Goal: Information Seeking & Learning: Learn about a topic

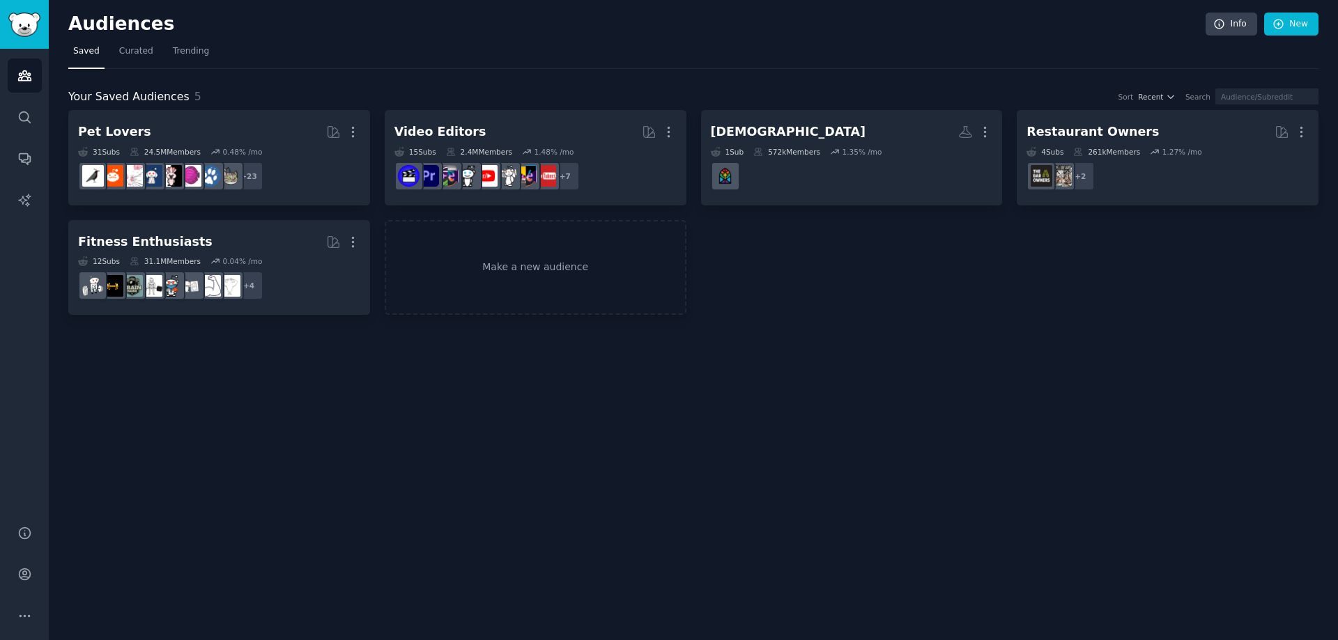
drag, startPoint x: 0, startPoint y: 0, endPoint x: 466, endPoint y: 45, distance: 467.7
click at [466, 45] on nav "Saved Curated Trending" at bounding box center [693, 54] width 1250 height 29
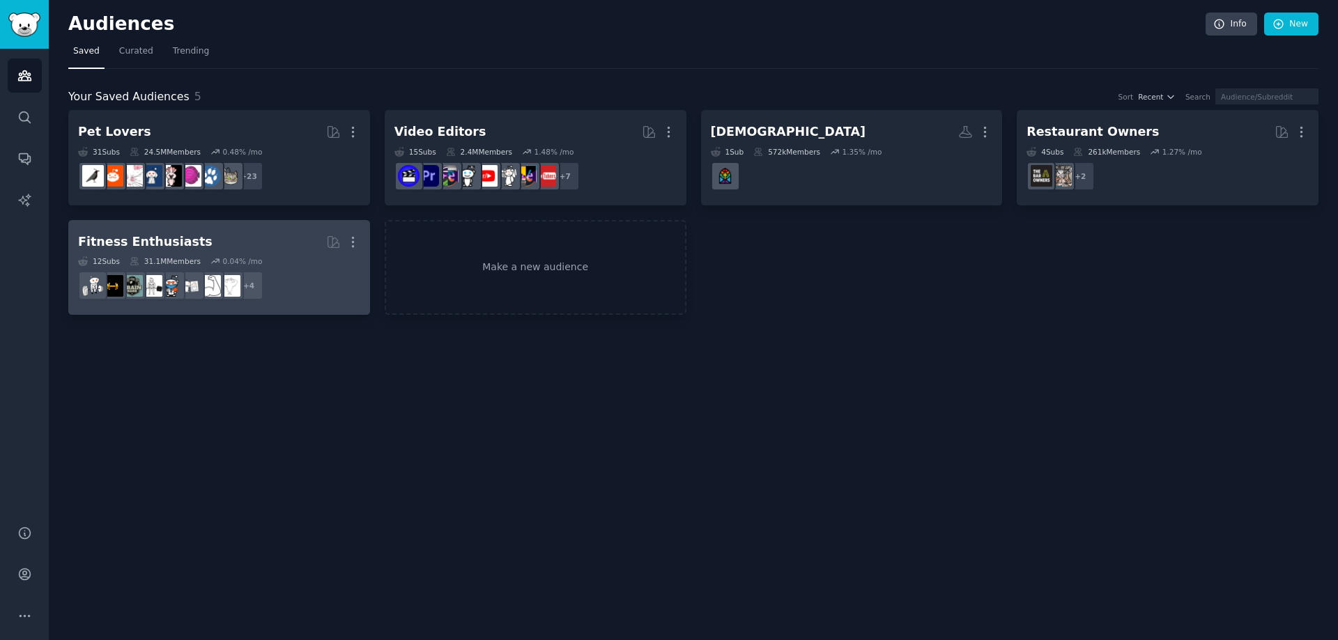
click at [274, 252] on h2 "Fitness Enthusiasts More" at bounding box center [219, 242] width 282 height 24
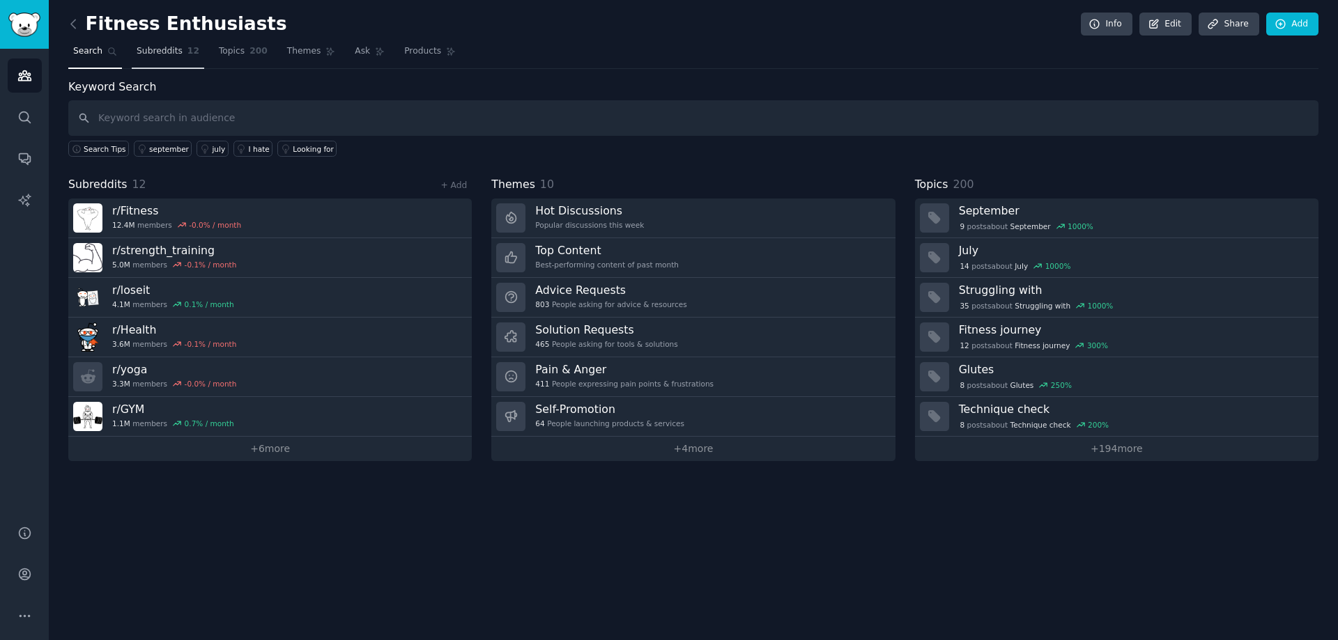
click at [168, 52] on span "Subreddits" at bounding box center [160, 51] width 46 height 13
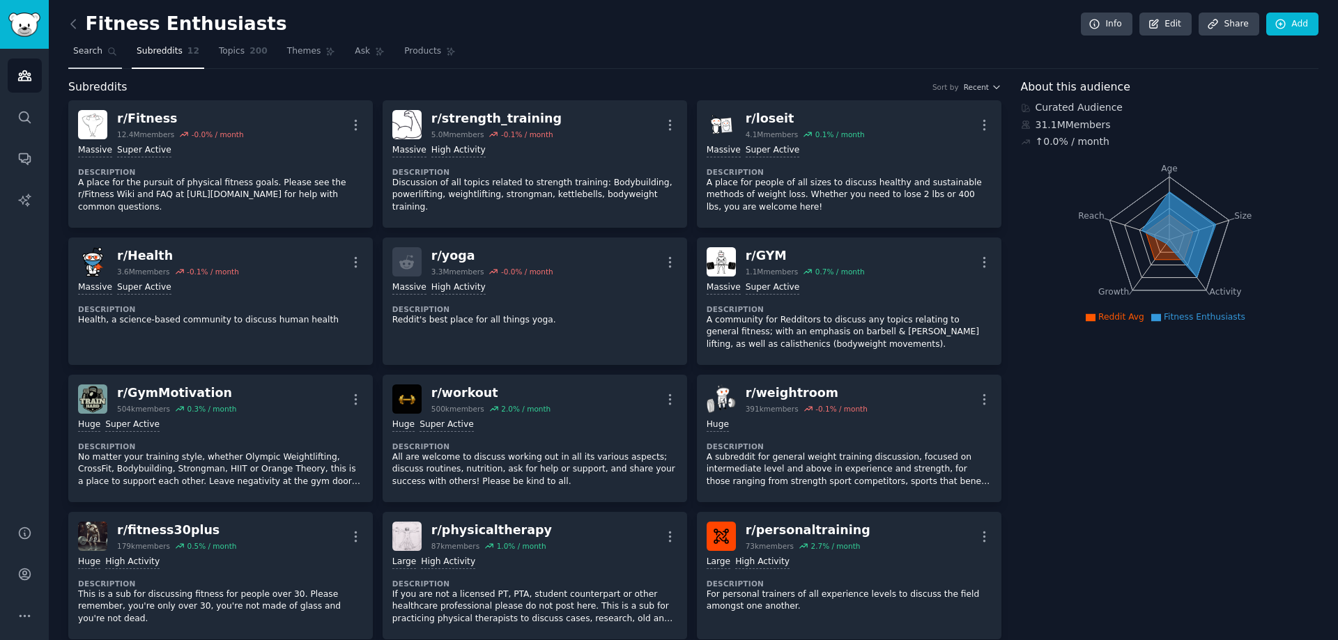
click at [104, 60] on link "Search" at bounding box center [95, 54] width 54 height 29
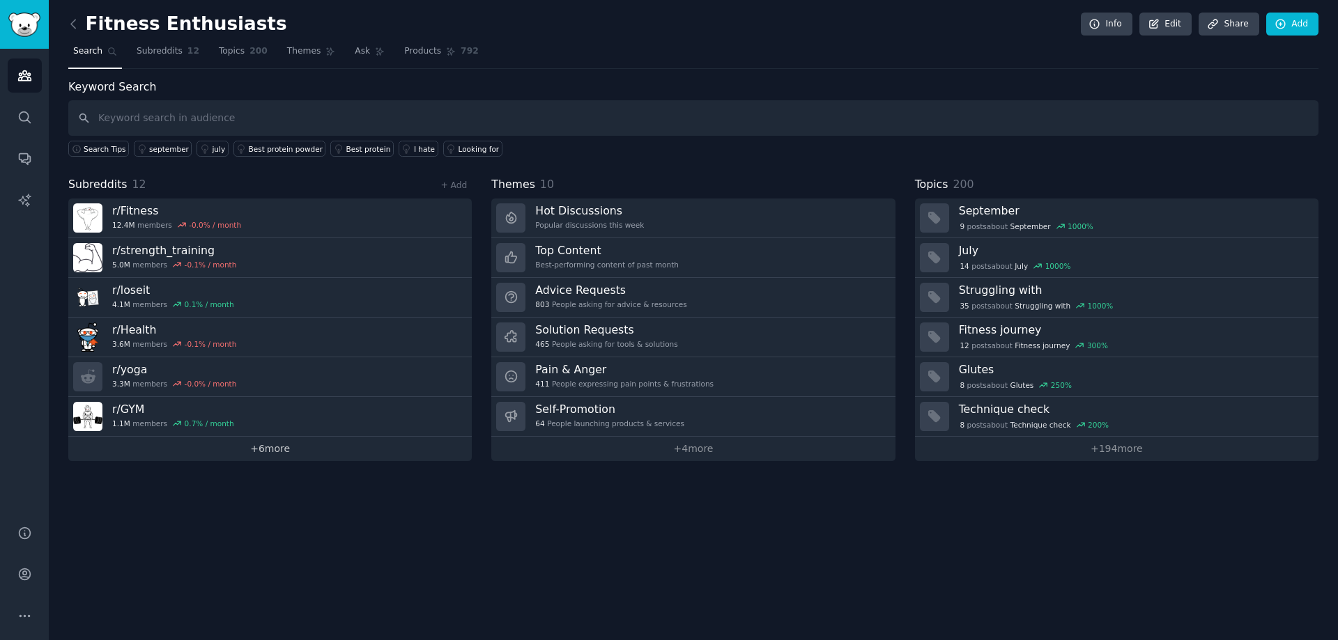
click at [275, 458] on link "+ 6 more" at bounding box center [270, 449] width 404 height 24
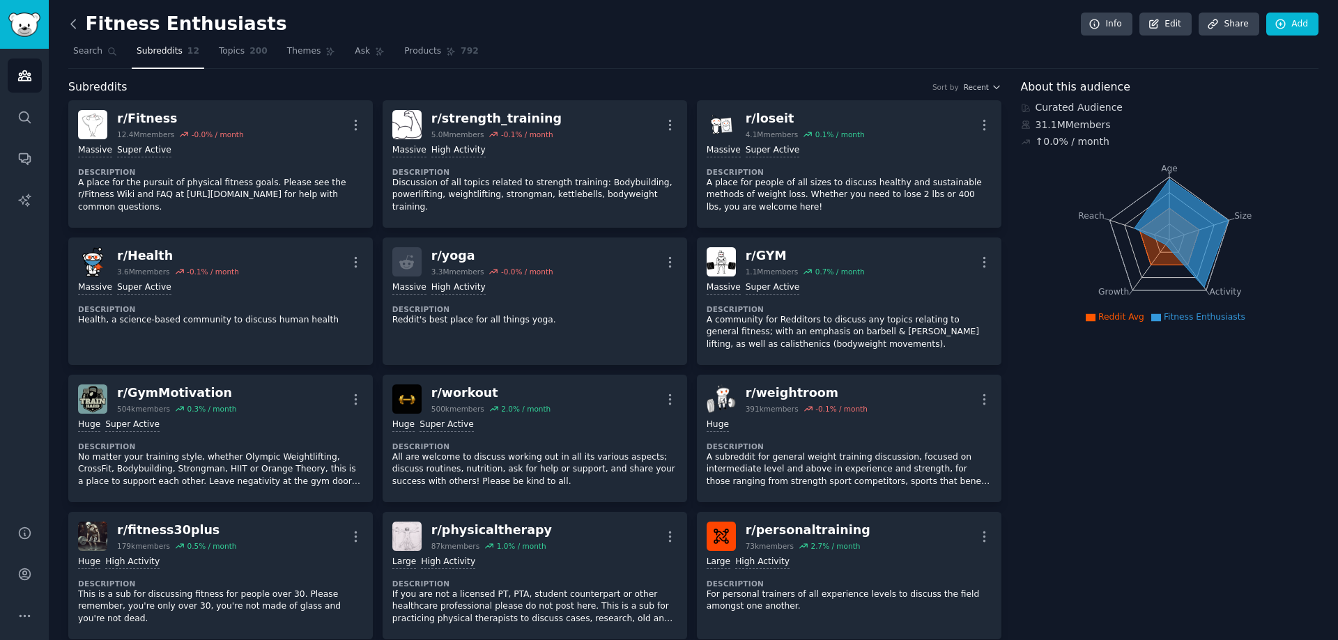
click at [70, 25] on icon at bounding box center [73, 24] width 15 height 15
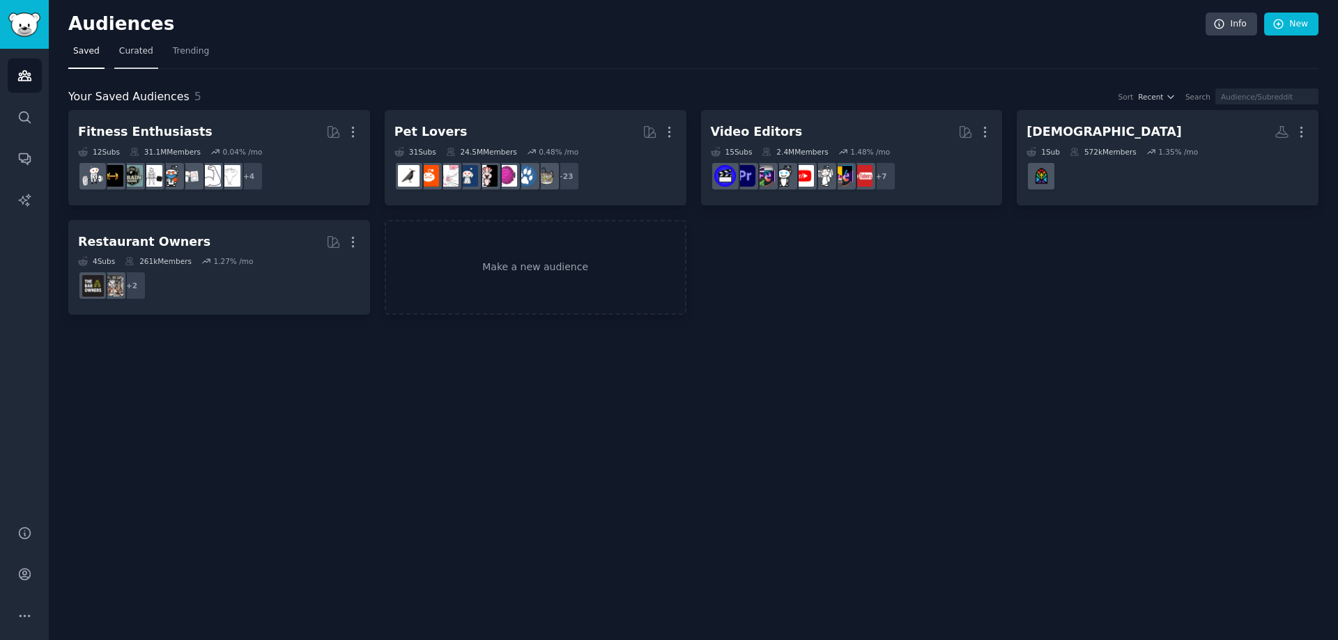
click at [140, 59] on link "Curated" at bounding box center [136, 54] width 44 height 29
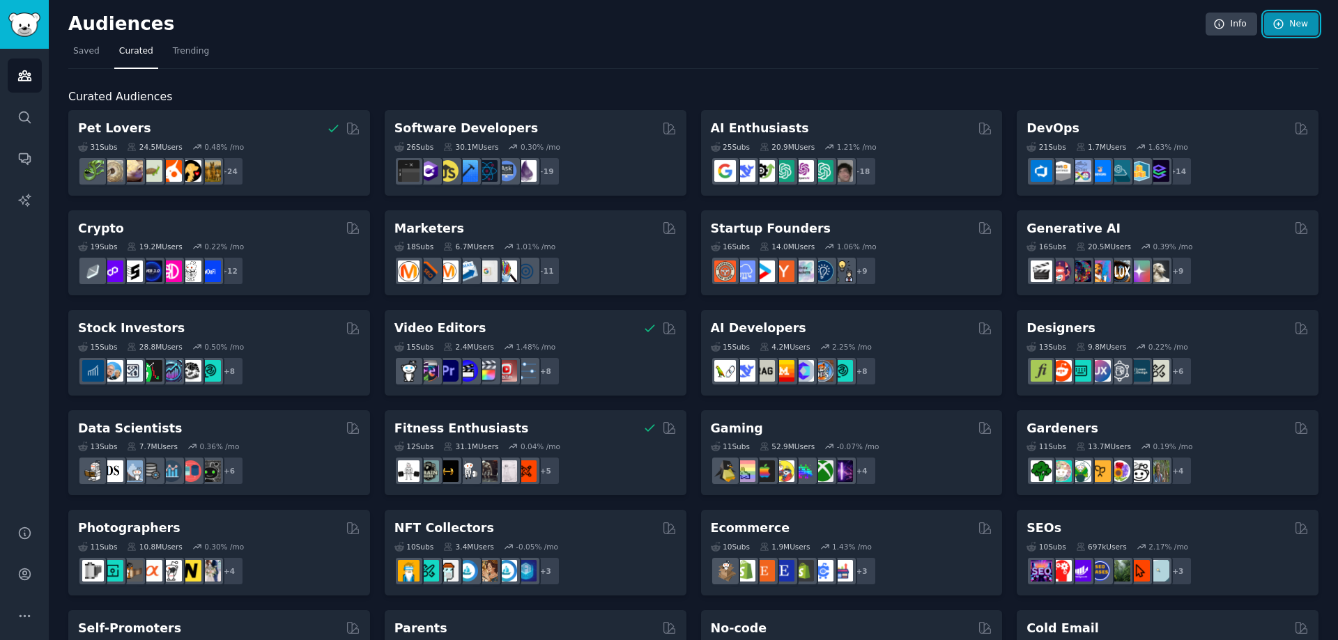
click at [1270, 30] on link "New" at bounding box center [1291, 25] width 54 height 24
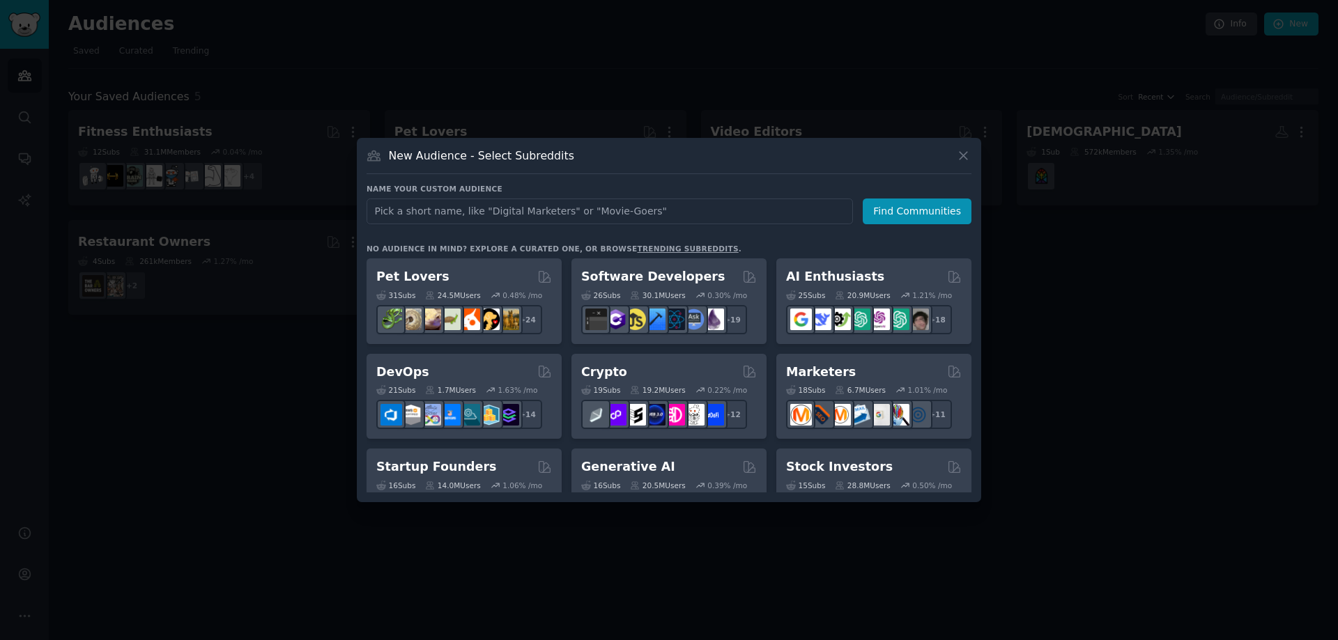
click at [158, 299] on div at bounding box center [669, 320] width 1338 height 640
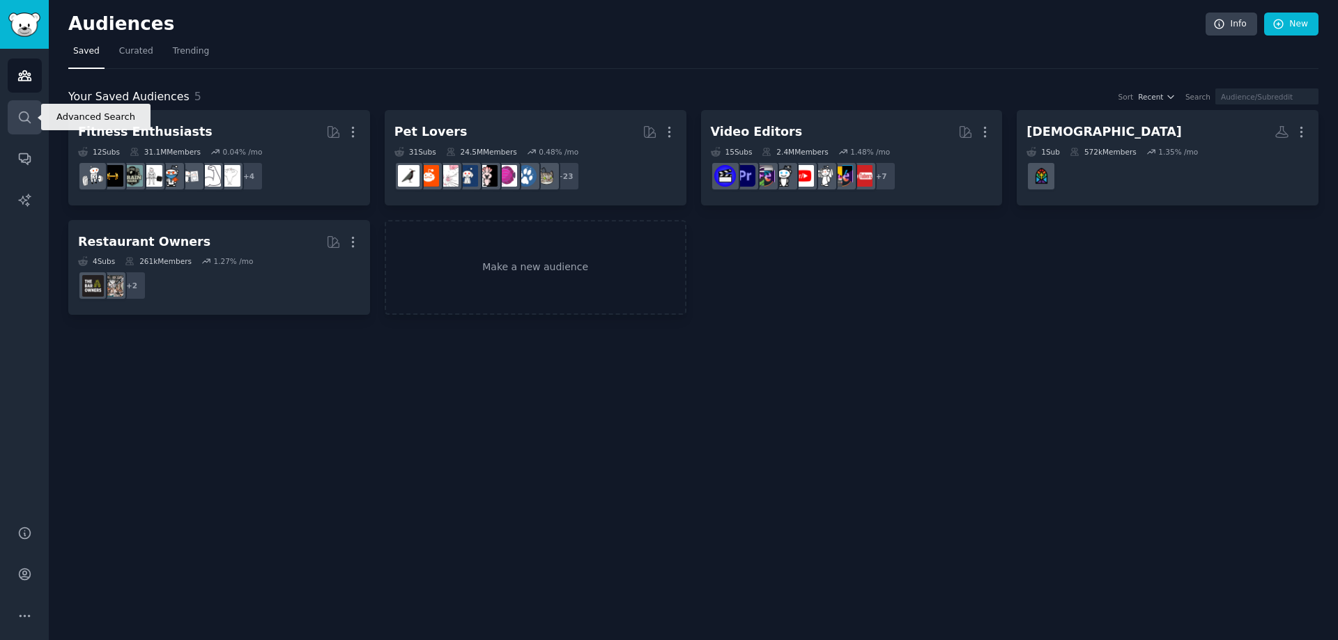
click at [8, 121] on link "Search" at bounding box center [25, 117] width 34 height 34
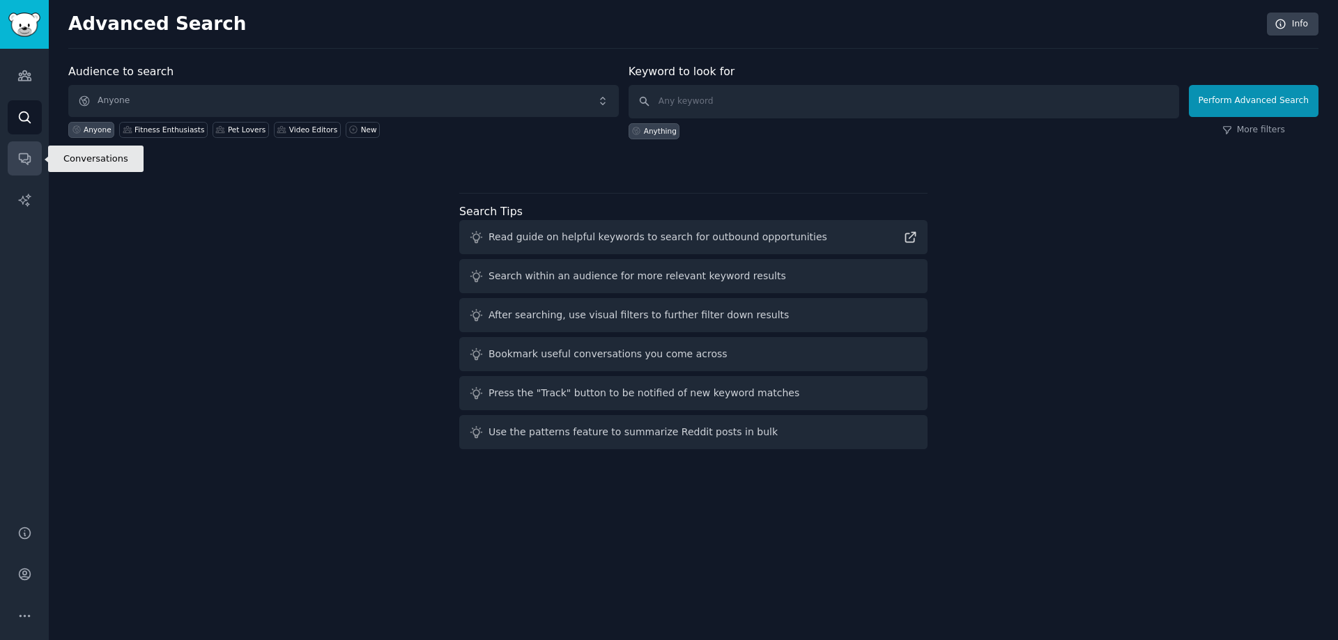
click at [32, 152] on link "Conversations" at bounding box center [25, 158] width 34 height 34
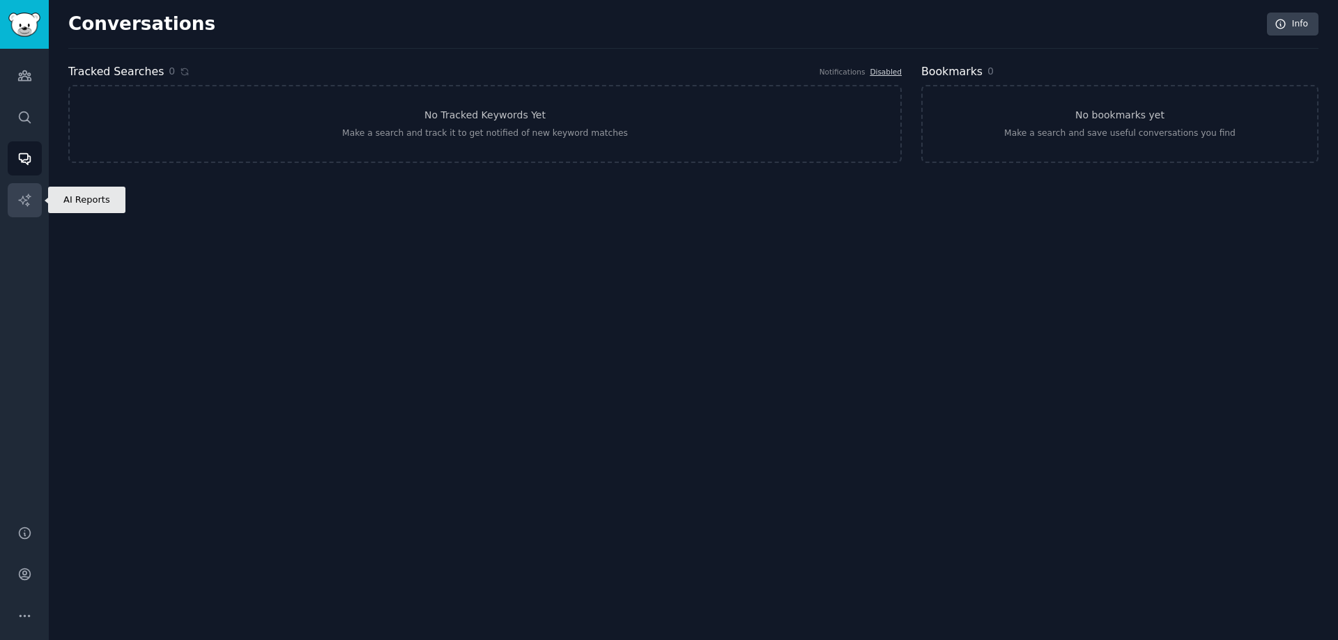
click at [30, 194] on icon "Sidebar" at bounding box center [24, 200] width 15 height 15
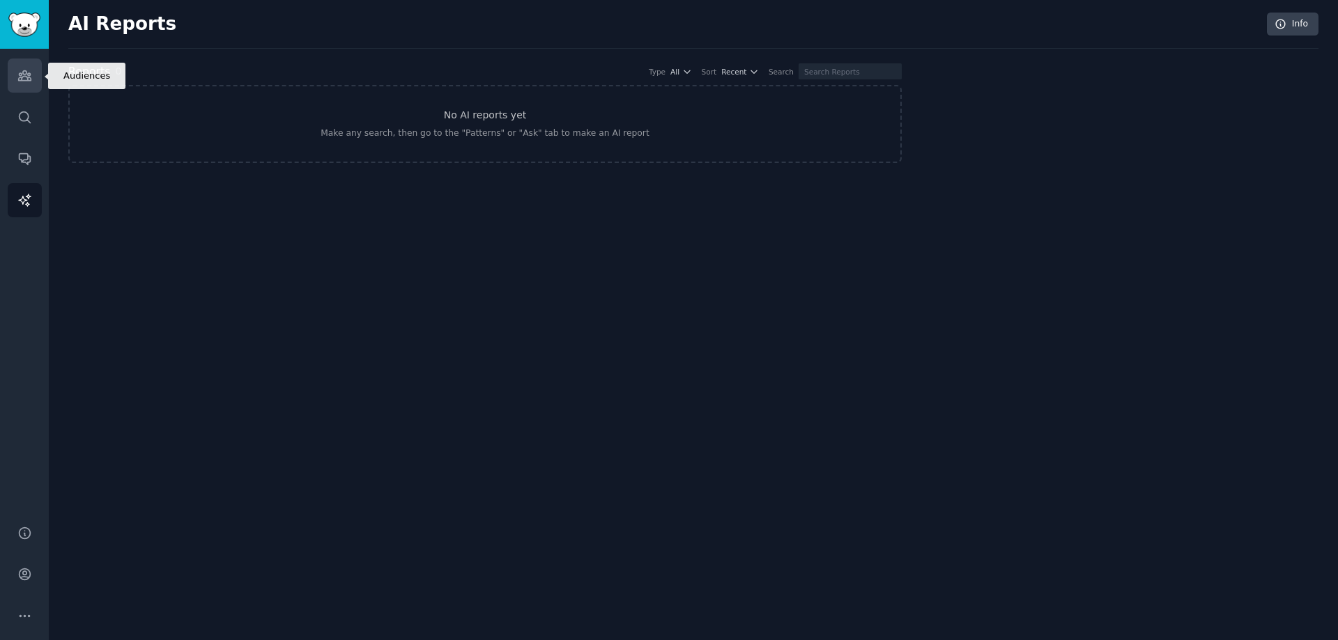
click at [31, 84] on link "Audiences" at bounding box center [25, 76] width 34 height 34
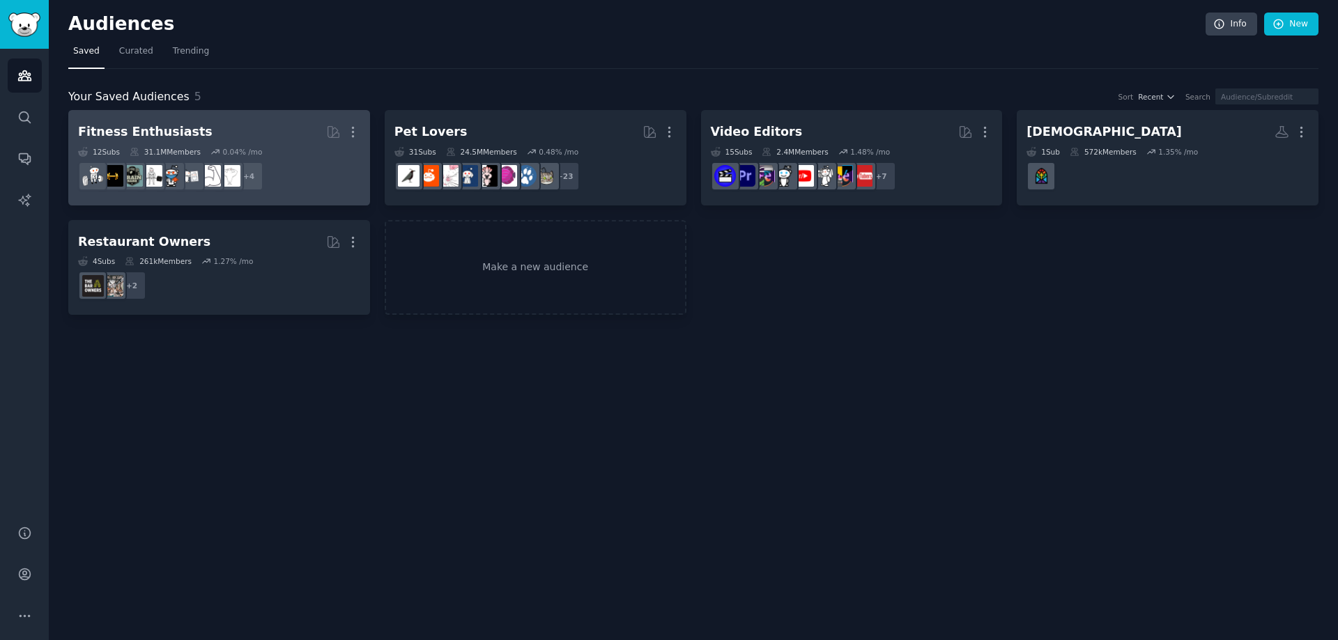
click at [200, 140] on h2 "Fitness Enthusiasts More" at bounding box center [219, 132] width 282 height 24
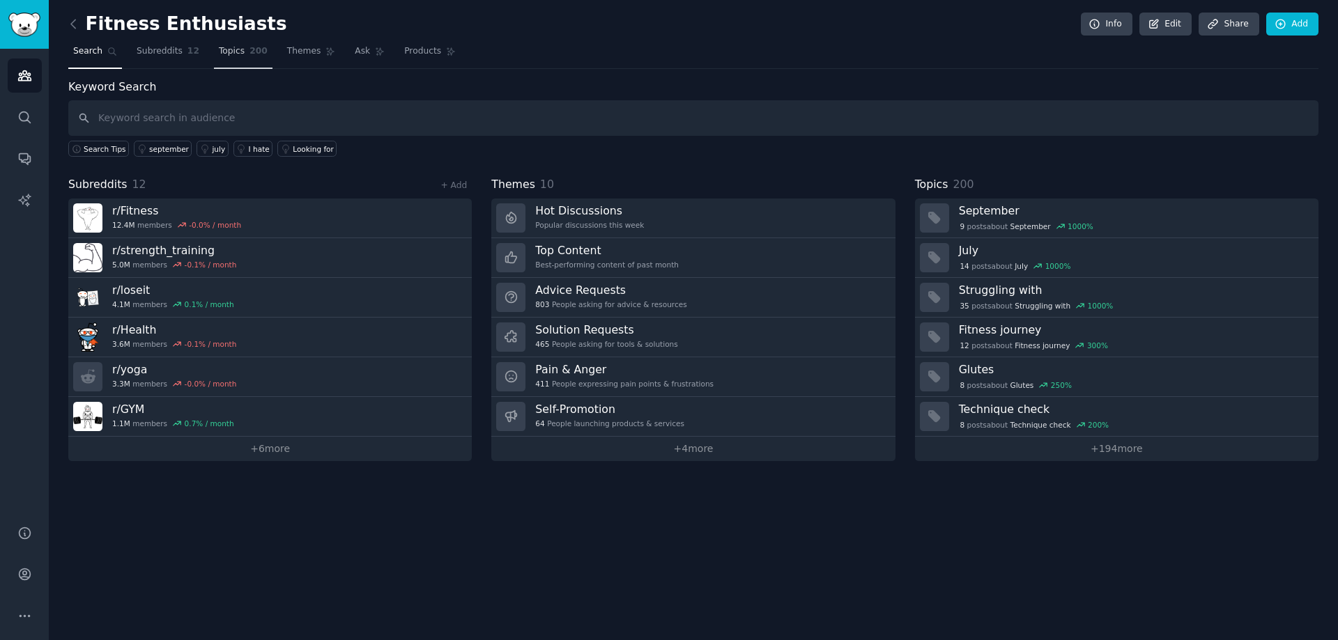
click at [244, 59] on link "Topics 200" at bounding box center [243, 54] width 59 height 29
click at [287, 52] on span "Themes" at bounding box center [304, 51] width 34 height 13
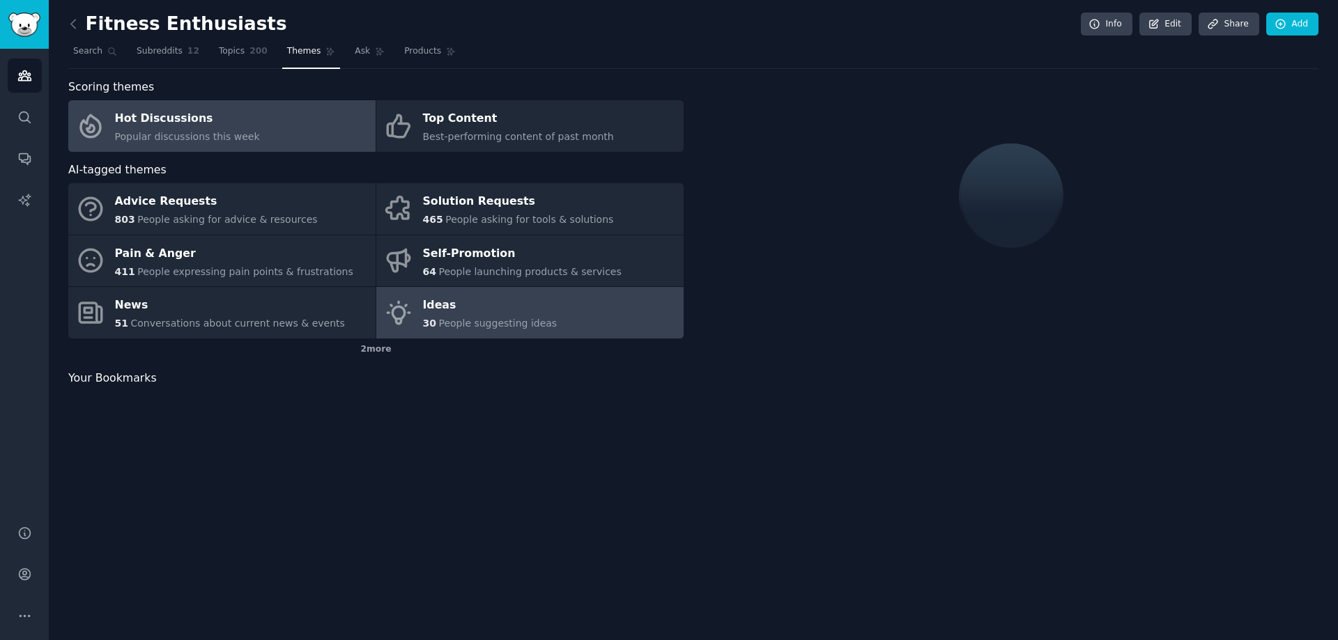
click at [515, 295] on div "Ideas" at bounding box center [490, 306] width 135 height 22
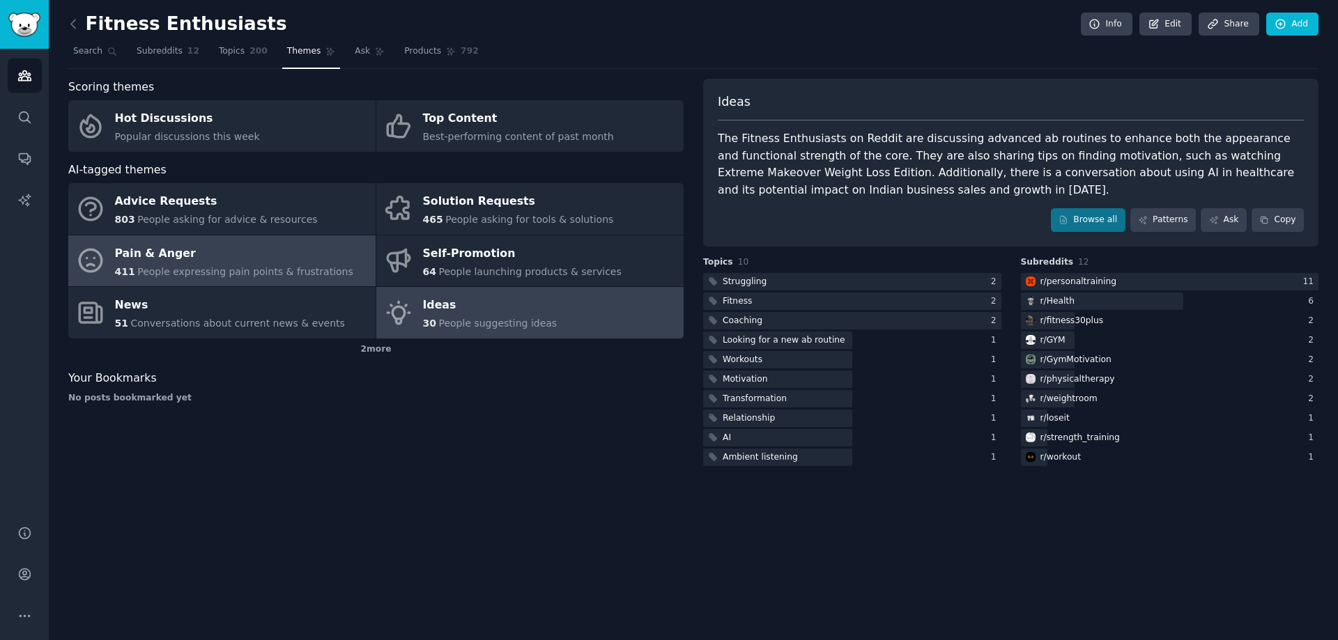
click at [309, 267] on span "People expressing pain points & frustrations" at bounding box center [245, 271] width 216 height 11
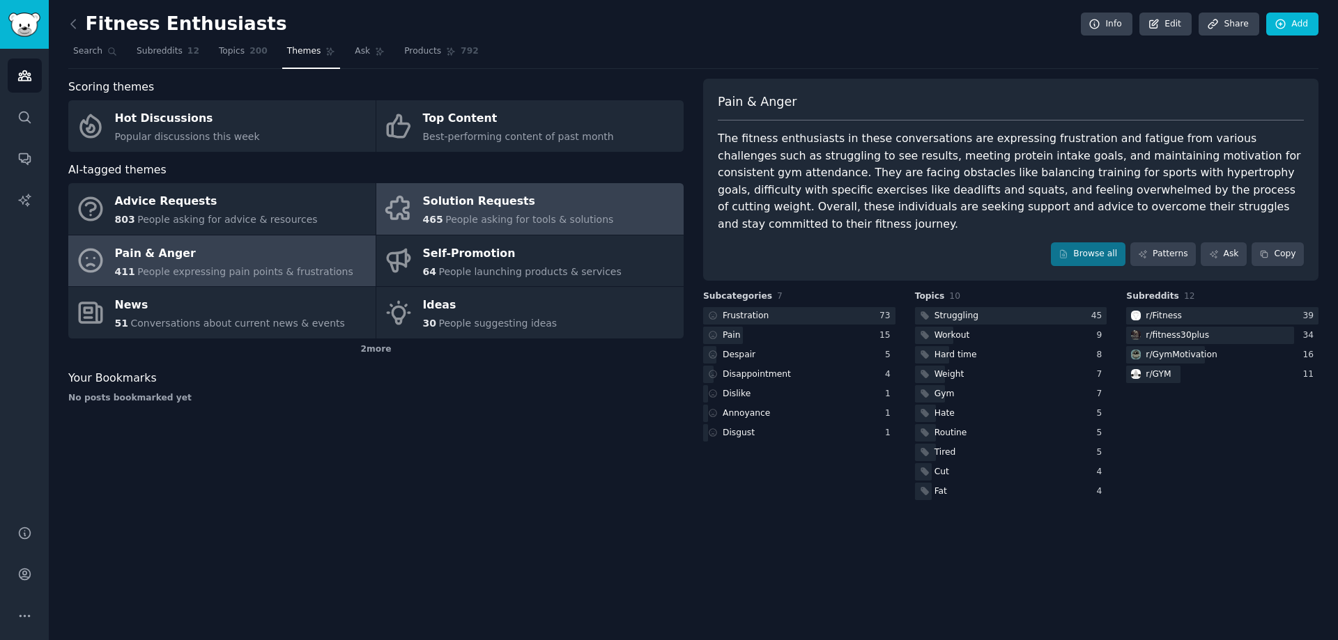
click at [545, 197] on div "Solution Requests" at bounding box center [518, 202] width 191 height 22
